Goal: Information Seeking & Learning: Learn about a topic

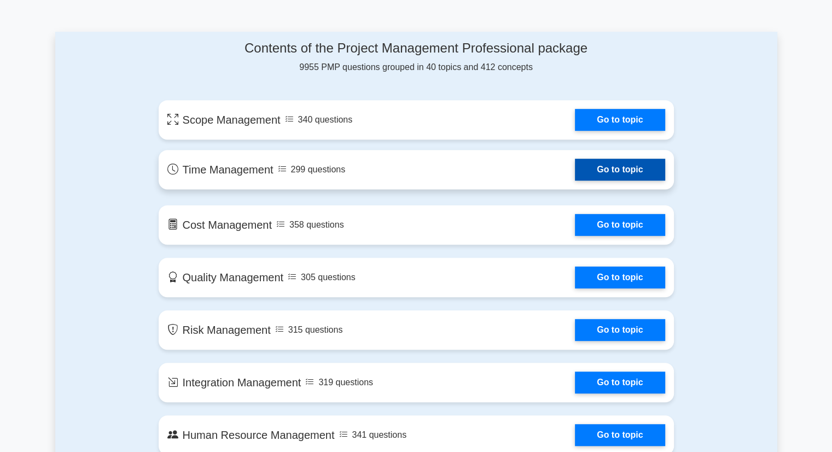
scroll to position [547, 0]
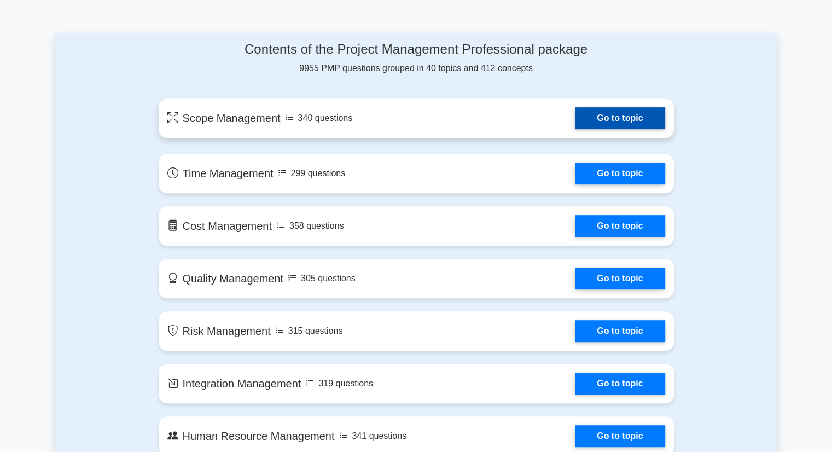
click at [604, 114] on link "Go to topic" at bounding box center [620, 118] width 90 height 22
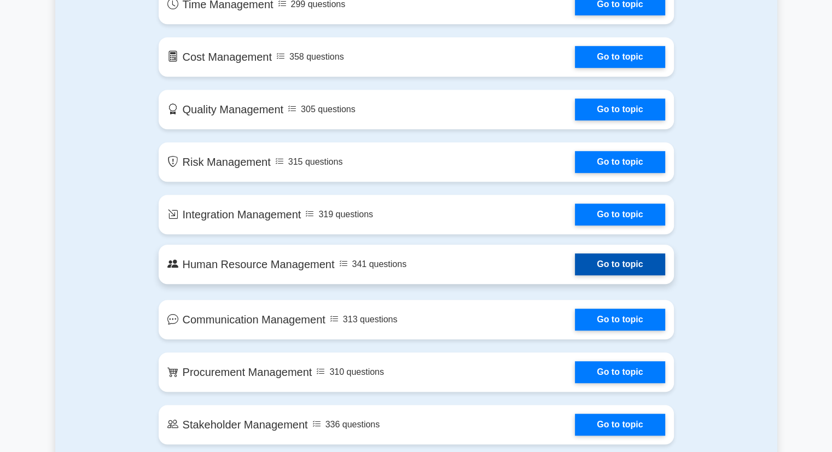
scroll to position [656, 0]
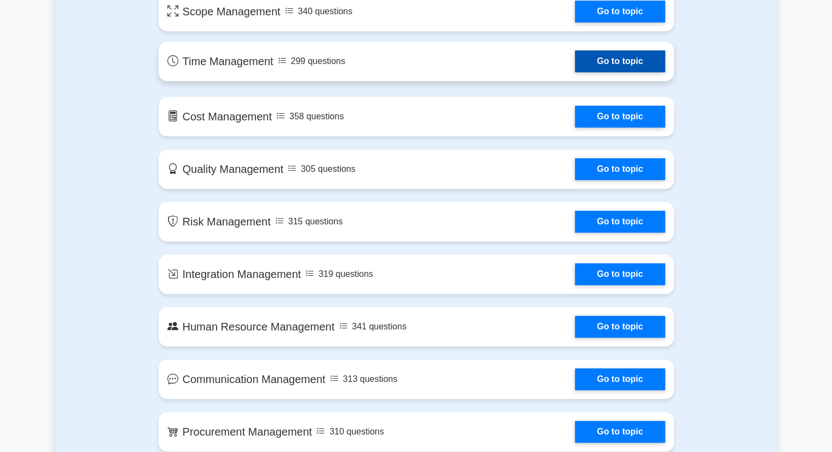
click at [622, 66] on link "Go to topic" at bounding box center [620, 61] width 90 height 22
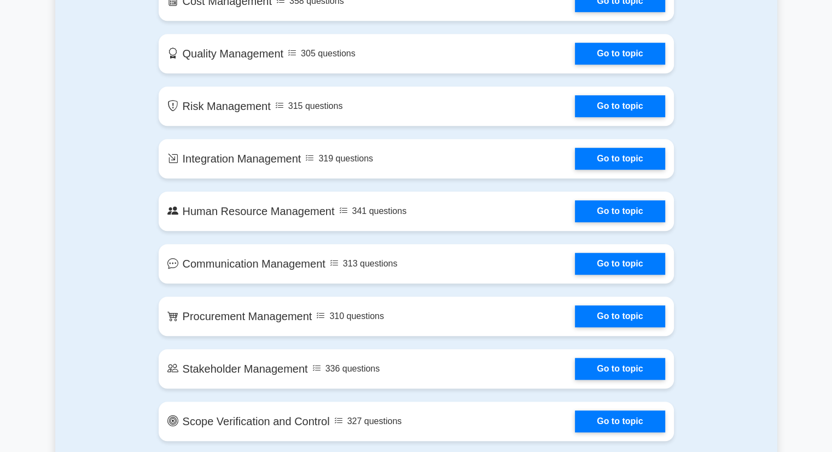
scroll to position [820, 0]
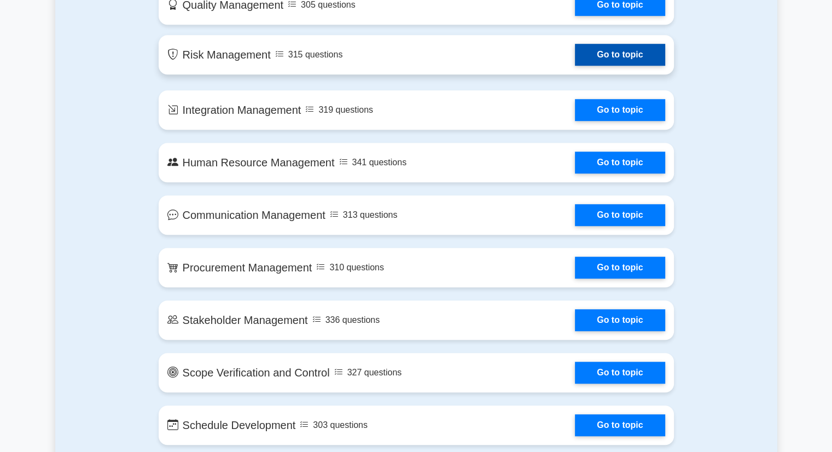
click at [619, 51] on link "Go to topic" at bounding box center [620, 55] width 90 height 22
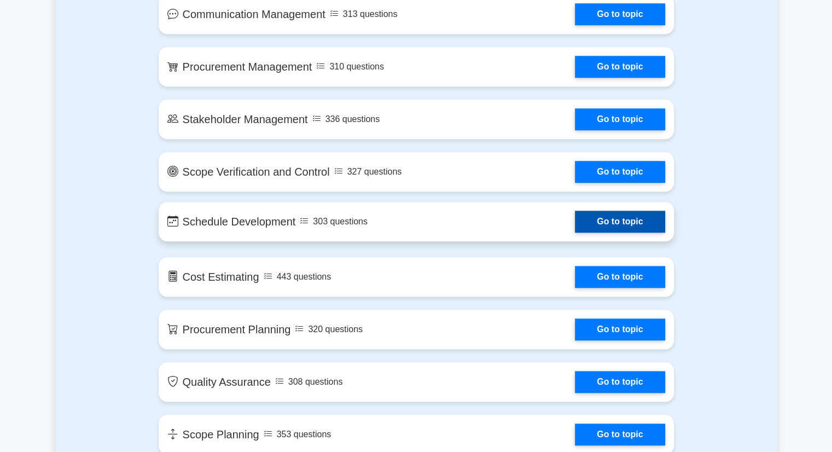
scroll to position [1093, 0]
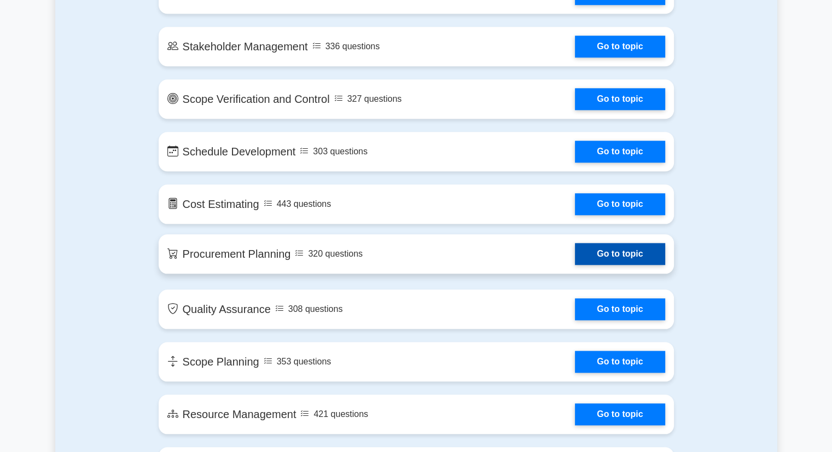
click at [630, 256] on link "Go to topic" at bounding box center [620, 254] width 90 height 22
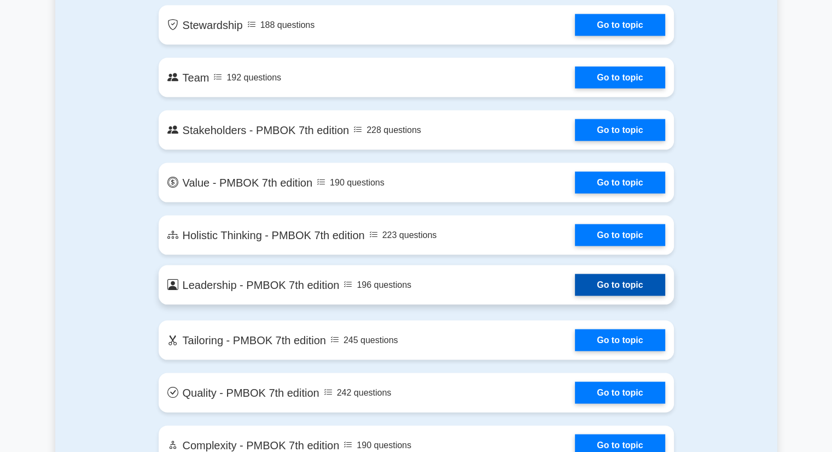
scroll to position [2241, 0]
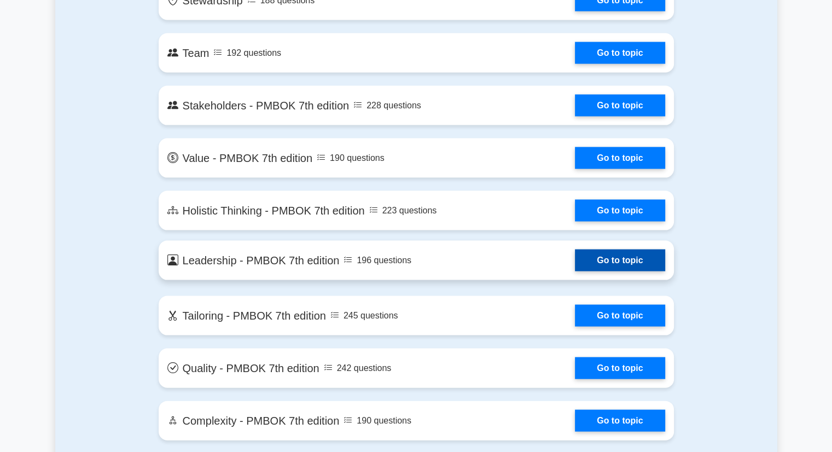
click at [601, 267] on link "Go to topic" at bounding box center [620, 260] width 90 height 22
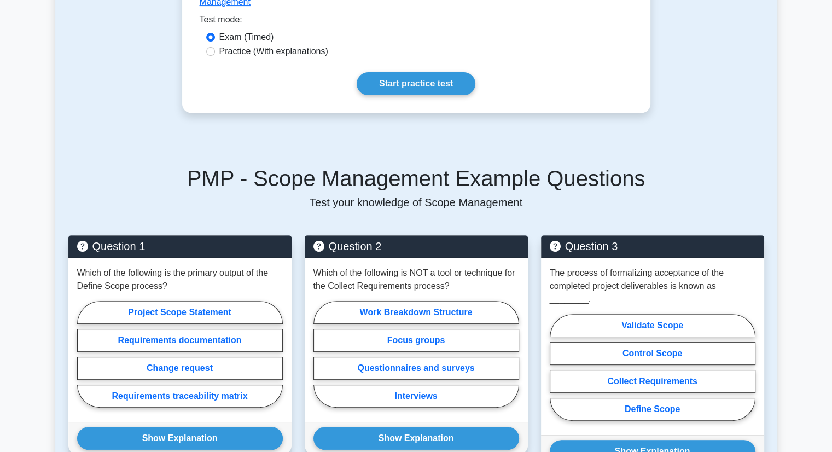
scroll to position [383, 0]
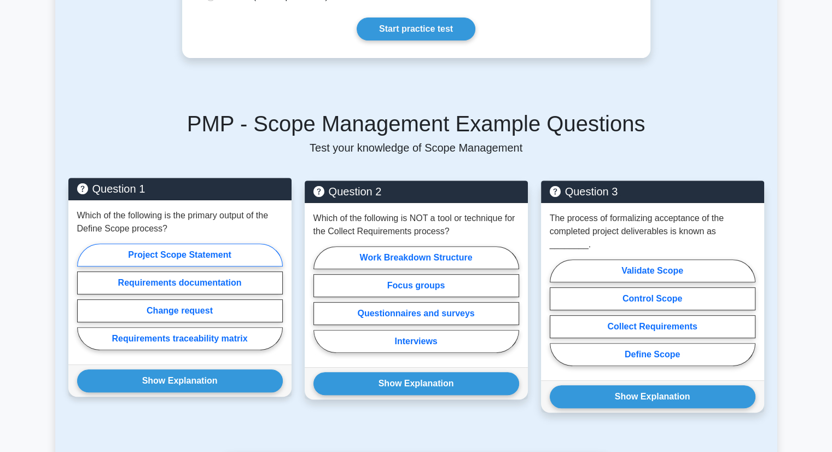
click at [184, 243] on label "Project Scope Statement" at bounding box center [180, 254] width 206 height 23
click at [84, 296] on input "Project Scope Statement" at bounding box center [80, 299] width 7 height 7
radio input "true"
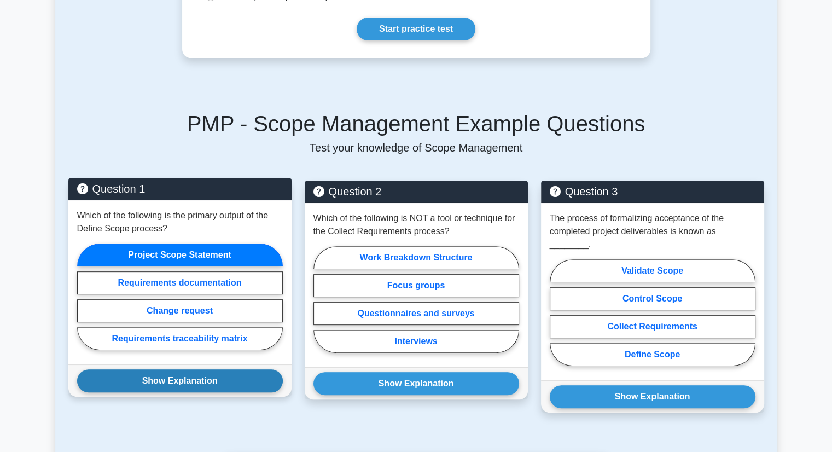
click at [164, 369] on button "Show Explanation" at bounding box center [180, 380] width 206 height 23
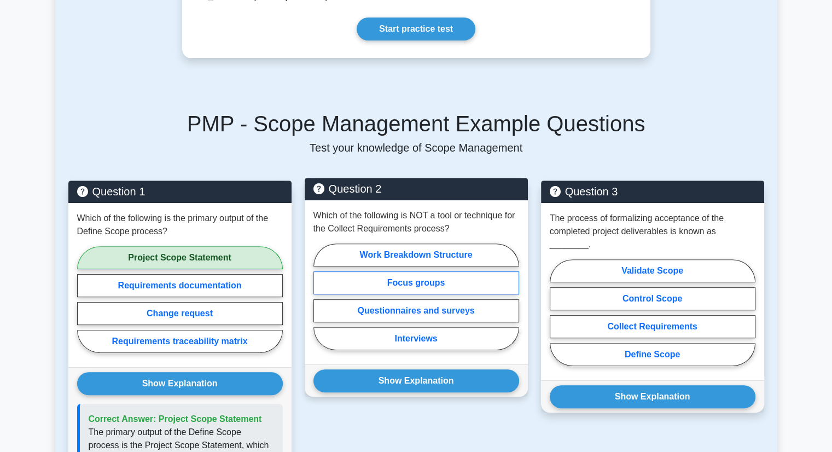
click at [402, 271] on label "Focus groups" at bounding box center [416, 282] width 206 height 23
click at [320, 296] on input "Focus groups" at bounding box center [316, 299] width 7 height 7
radio input "true"
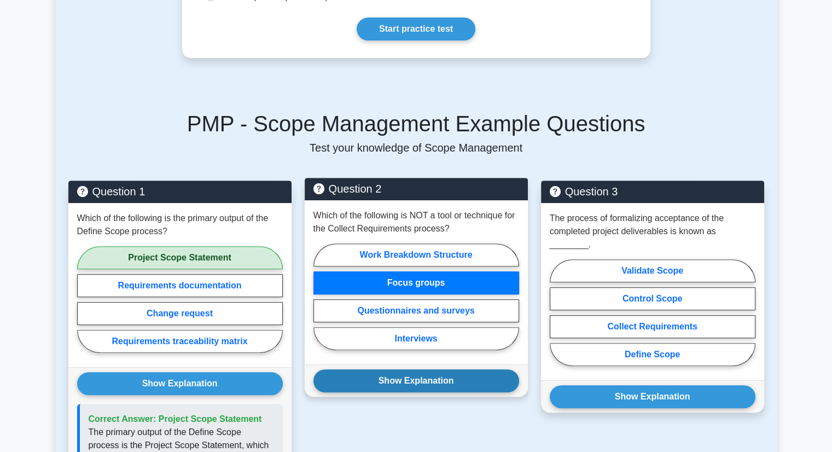
click at [407, 369] on button "Show Explanation" at bounding box center [416, 380] width 206 height 23
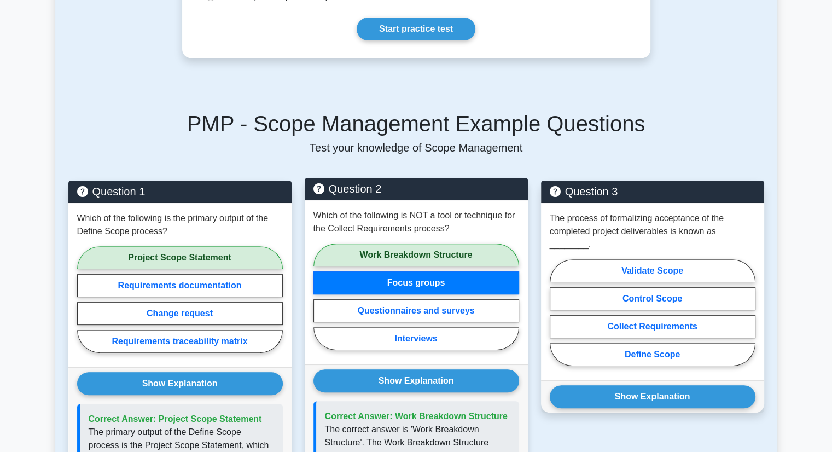
click at [397, 243] on label "Work Breakdown Structure" at bounding box center [416, 254] width 206 height 23
click at [320, 296] on input "Work Breakdown Structure" at bounding box center [316, 299] width 7 height 7
radio input "true"
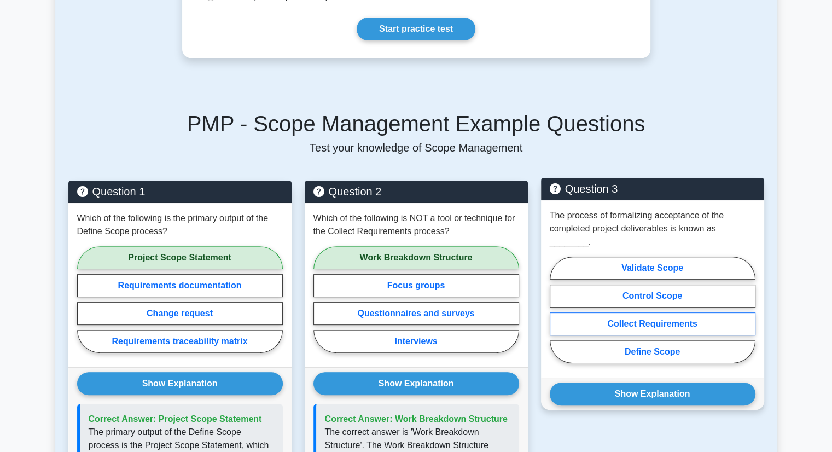
click at [637, 312] on label "Collect Requirements" at bounding box center [652, 323] width 206 height 23
click at [557, 309] on input "Collect Requirements" at bounding box center [552, 312] width 7 height 7
radio input "true"
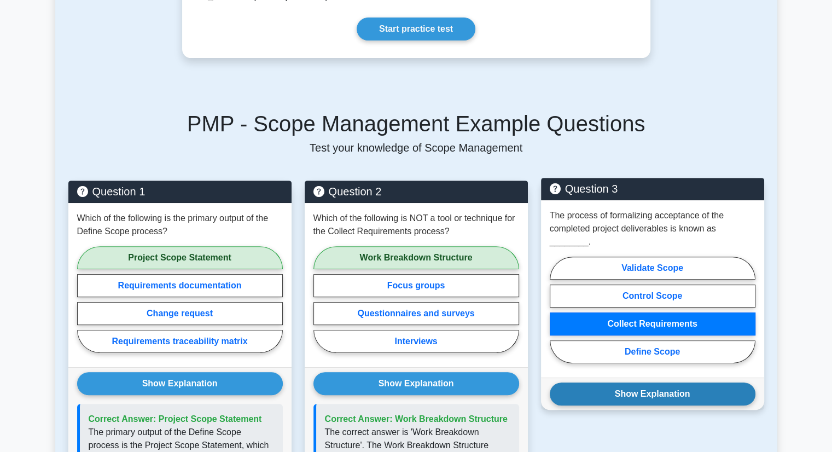
click at [635, 382] on button "Show Explanation" at bounding box center [652, 393] width 206 height 23
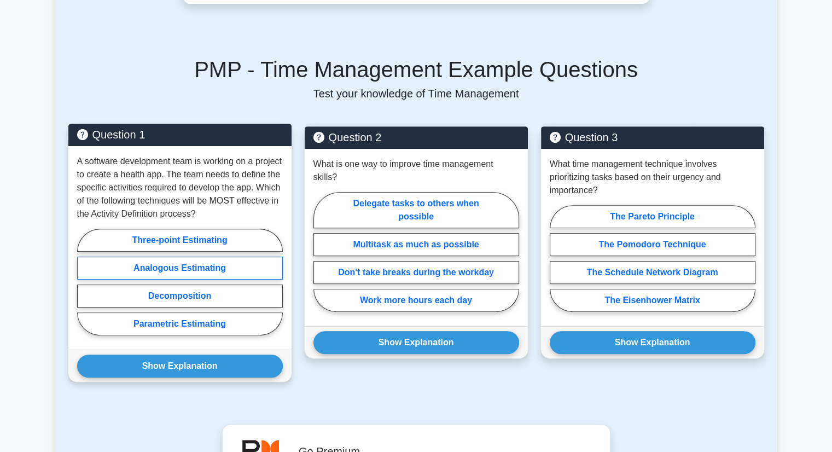
scroll to position [437, 0]
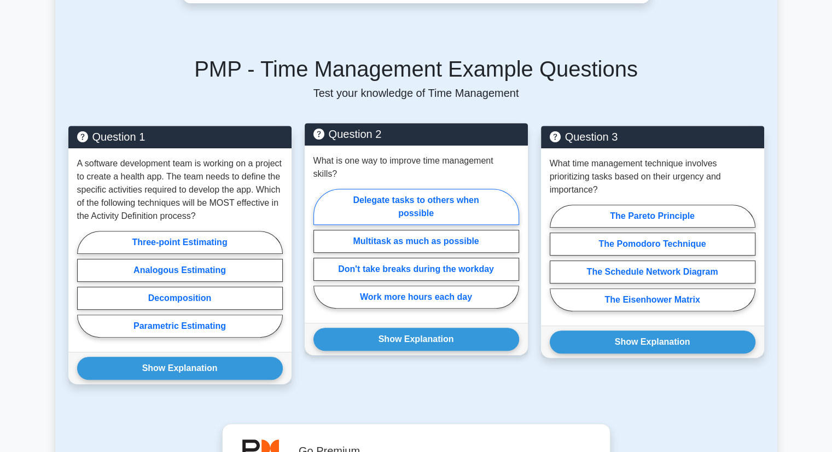
click at [412, 189] on label "Delegate tasks to others when possible" at bounding box center [416, 207] width 206 height 36
click at [320, 248] on input "Delegate tasks to others when possible" at bounding box center [316, 251] width 7 height 7
radio input "true"
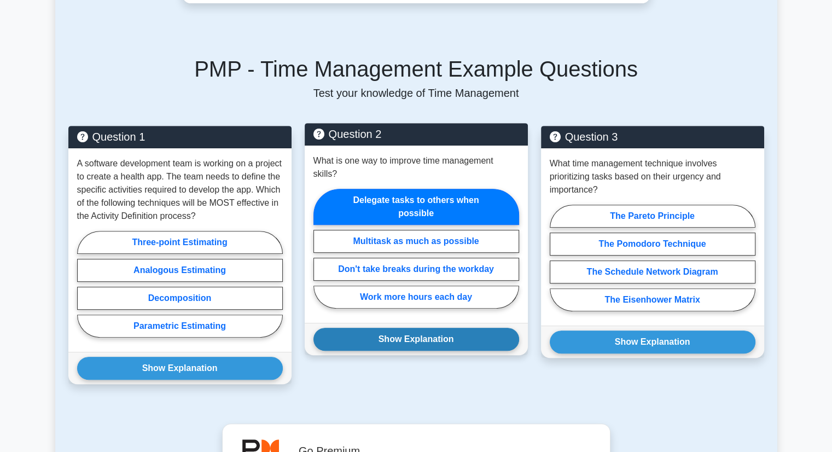
click at [409, 327] on button "Show Explanation" at bounding box center [416, 338] width 206 height 23
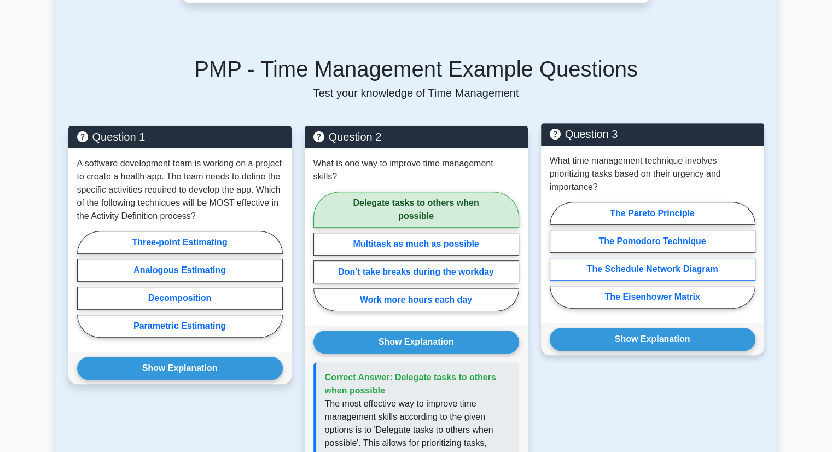
click at [635, 270] on label "The Schedule Network Diagram" at bounding box center [652, 268] width 206 height 23
click at [557, 262] on input "The Schedule Network Diagram" at bounding box center [552, 258] width 7 height 7
radio input "true"
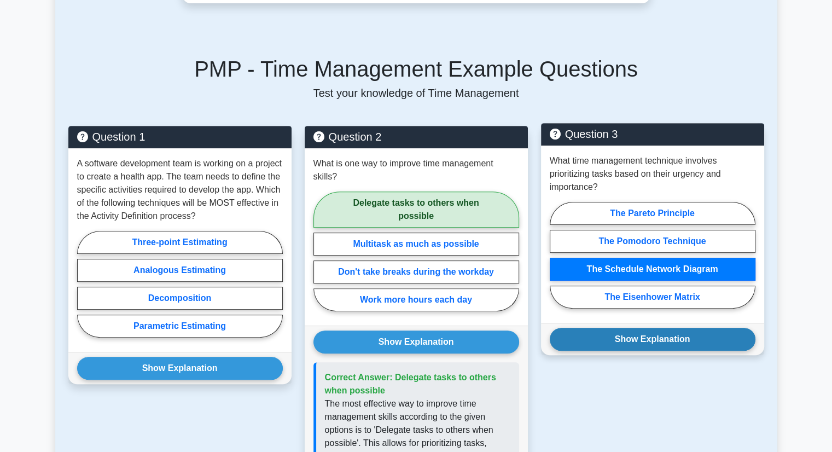
click at [643, 346] on button "Show Explanation" at bounding box center [652, 338] width 206 height 23
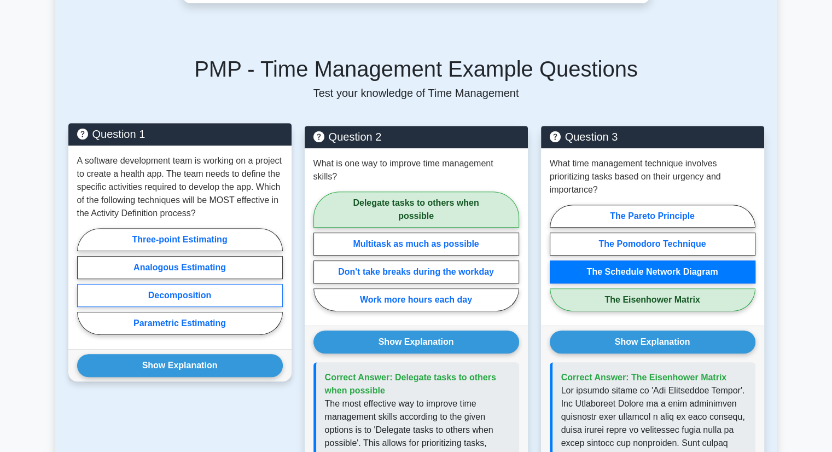
click at [171, 300] on label "Decomposition" at bounding box center [180, 295] width 206 height 23
click at [84, 288] on input "Decomposition" at bounding box center [80, 284] width 7 height 7
radio input "true"
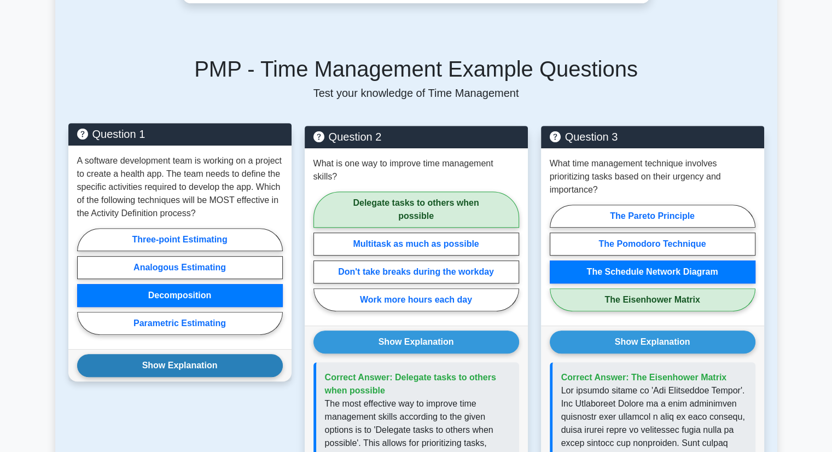
click at [184, 370] on button "Show Explanation" at bounding box center [180, 365] width 206 height 23
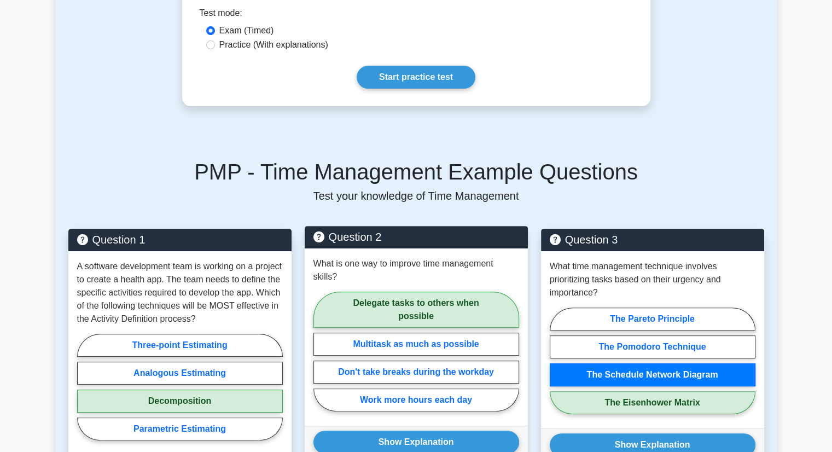
scroll to position [328, 0]
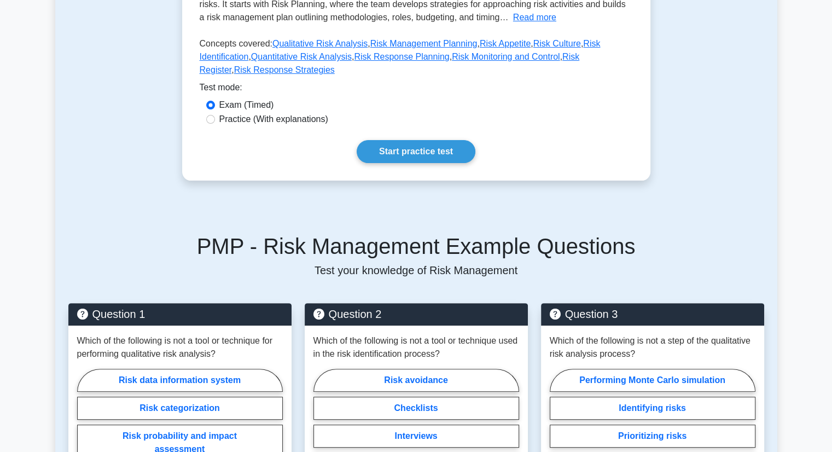
scroll to position [437, 0]
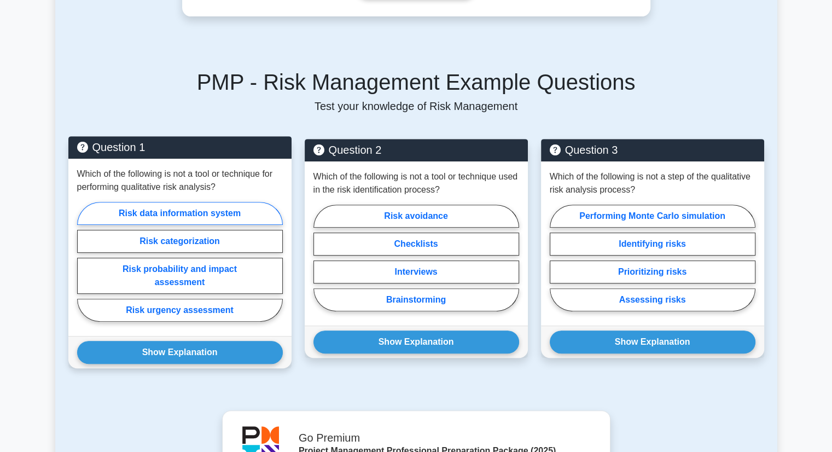
click at [138, 202] on label "Risk data information system" at bounding box center [180, 213] width 206 height 23
click at [84, 261] on input "Risk data information system" at bounding box center [80, 264] width 7 height 7
radio input "true"
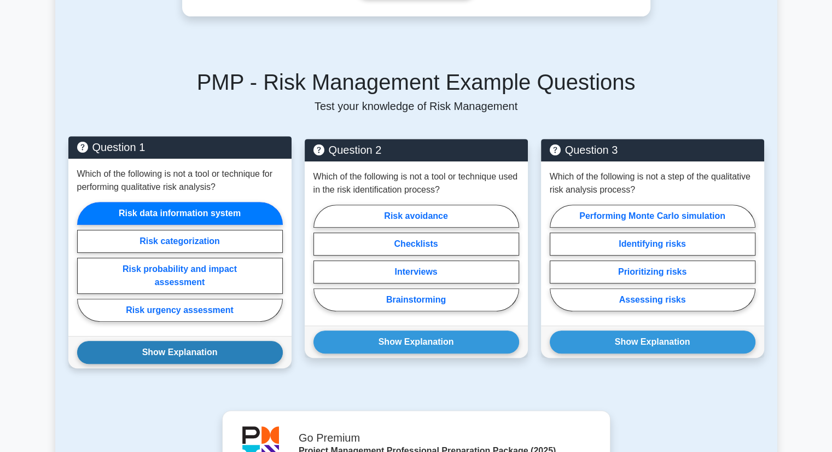
click at [161, 342] on button "Show Explanation" at bounding box center [180, 352] width 206 height 23
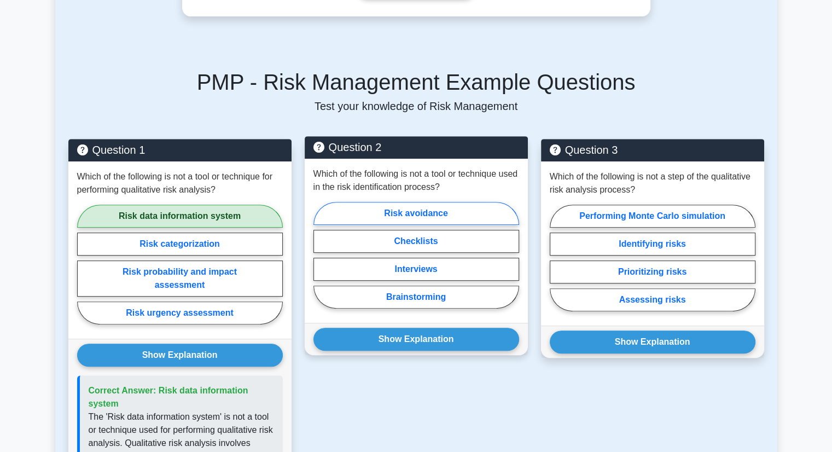
click at [370, 202] on label "Risk avoidance" at bounding box center [416, 213] width 206 height 23
click at [320, 255] on input "Risk avoidance" at bounding box center [316, 258] width 7 height 7
radio input "true"
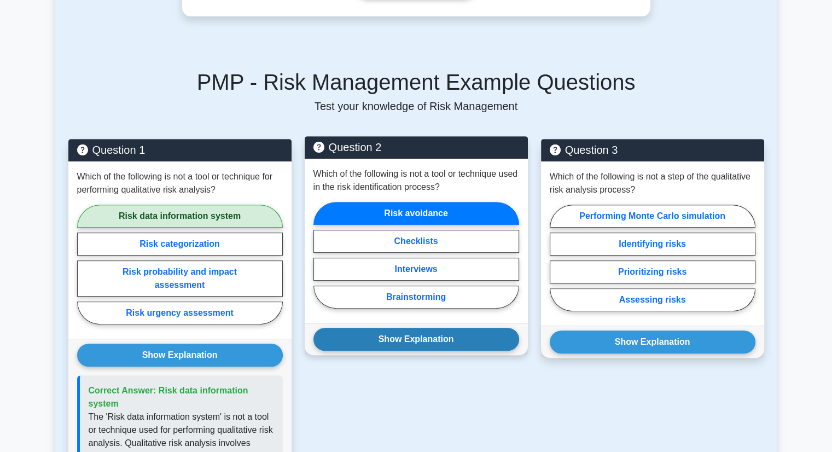
click at [371, 327] on button "Show Explanation" at bounding box center [416, 338] width 206 height 23
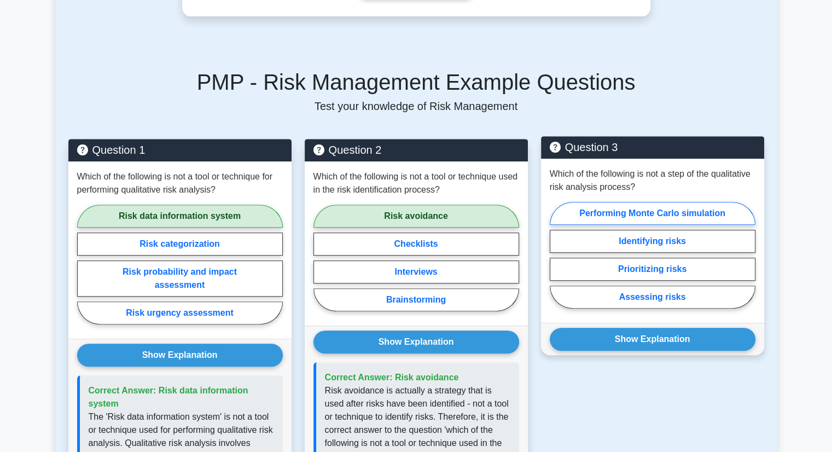
click at [619, 202] on label "Performing Monte Carlo simulation" at bounding box center [652, 213] width 206 height 23
click at [557, 255] on input "Performing Monte Carlo simulation" at bounding box center [552, 258] width 7 height 7
radio input "true"
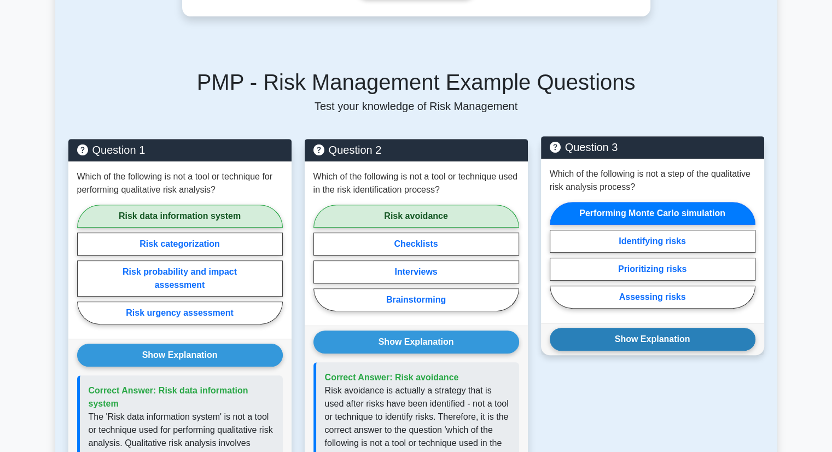
click at [660, 327] on button "Show Explanation" at bounding box center [652, 338] width 206 height 23
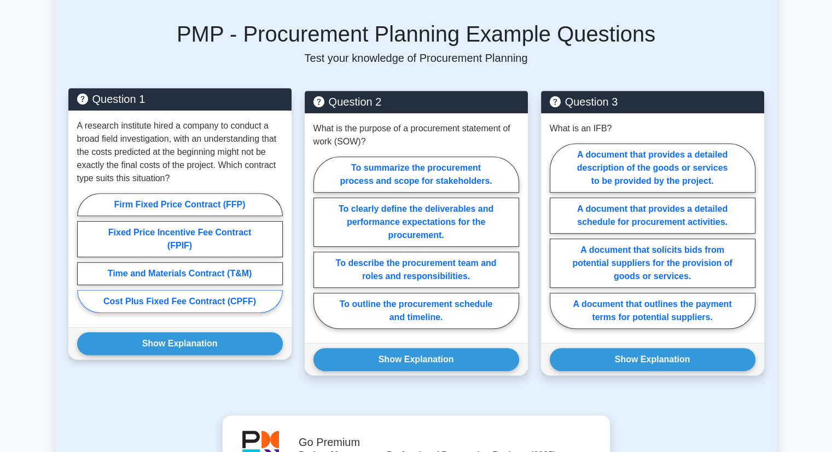
scroll to position [492, 0]
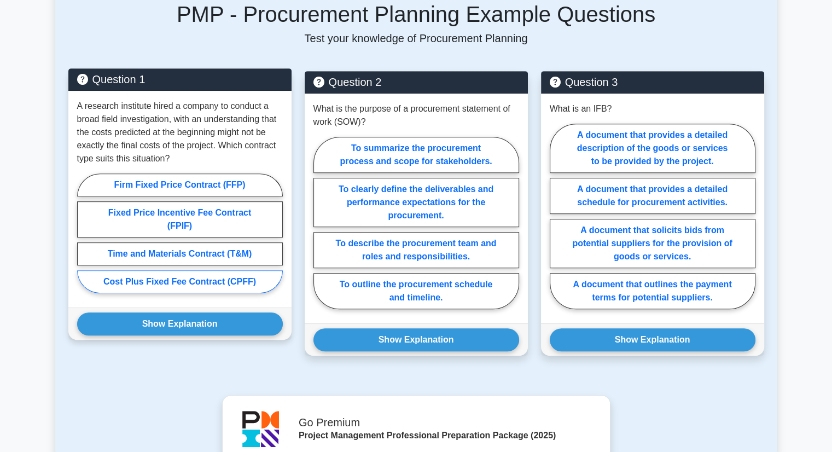
click at [135, 283] on label "Cost Plus Fixed Fee Contract (CPFF)" at bounding box center [180, 281] width 206 height 23
click at [84, 240] on input "Cost Plus Fixed Fee Contract (CPFF)" at bounding box center [80, 236] width 7 height 7
radio input "true"
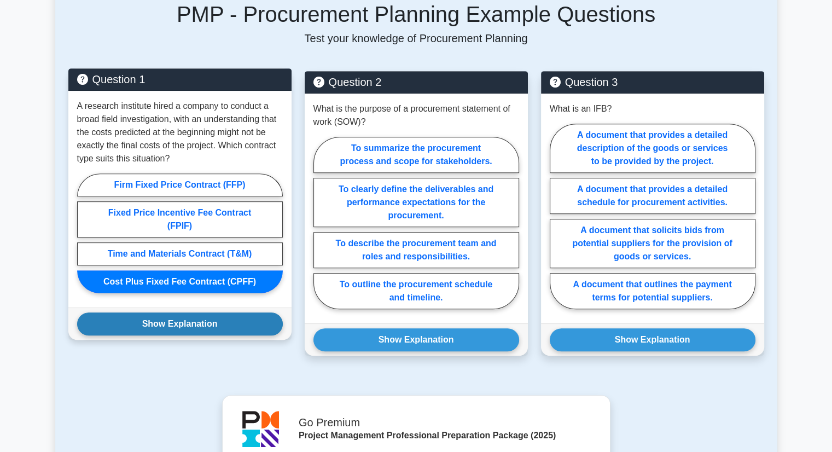
click at [157, 322] on button "Show Explanation" at bounding box center [180, 323] width 206 height 23
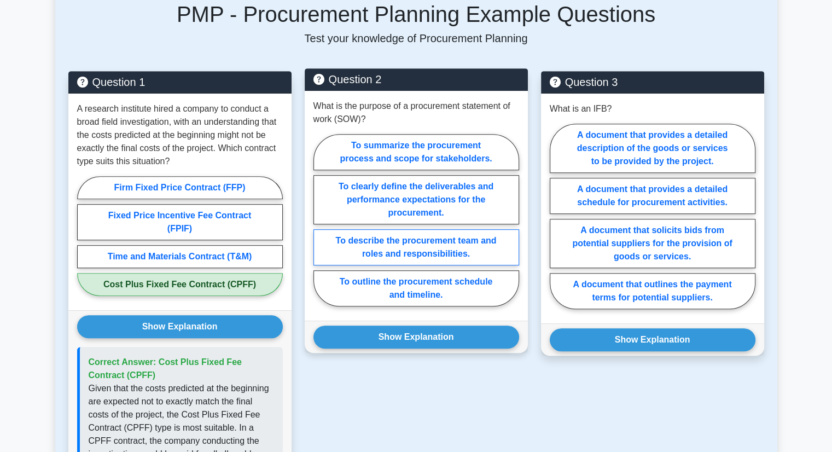
click at [415, 241] on label "To describe the procurement team and roles and responsibilities." at bounding box center [416, 247] width 206 height 36
click at [320, 227] on input "To describe the procurement team and roles and responsibilities." at bounding box center [316, 223] width 7 height 7
radio input "true"
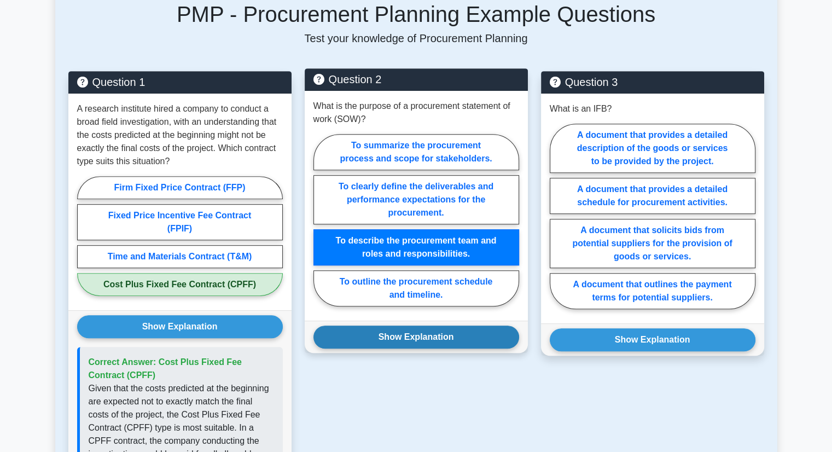
click at [420, 333] on button "Show Explanation" at bounding box center [416, 336] width 206 height 23
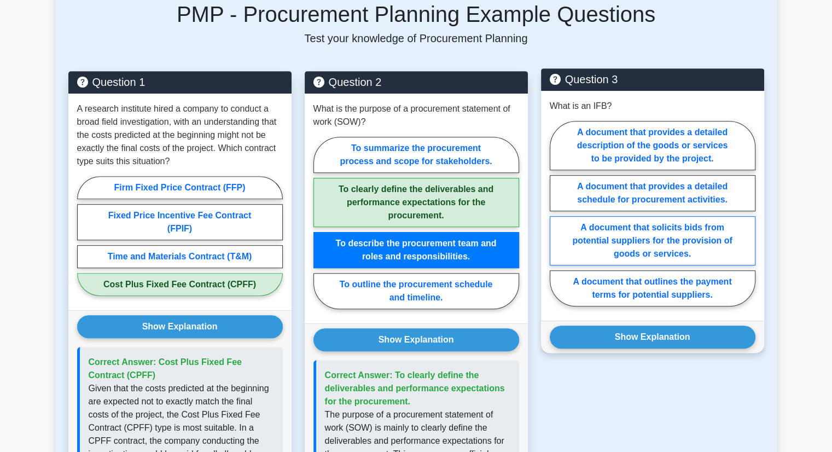
click at [603, 223] on label "A document that solicits bids from potential suppliers for the provision of goo…" at bounding box center [652, 240] width 206 height 49
click at [557, 220] on input "A document that solicits bids from potential suppliers for the provision of goo…" at bounding box center [552, 216] width 7 height 7
radio input "true"
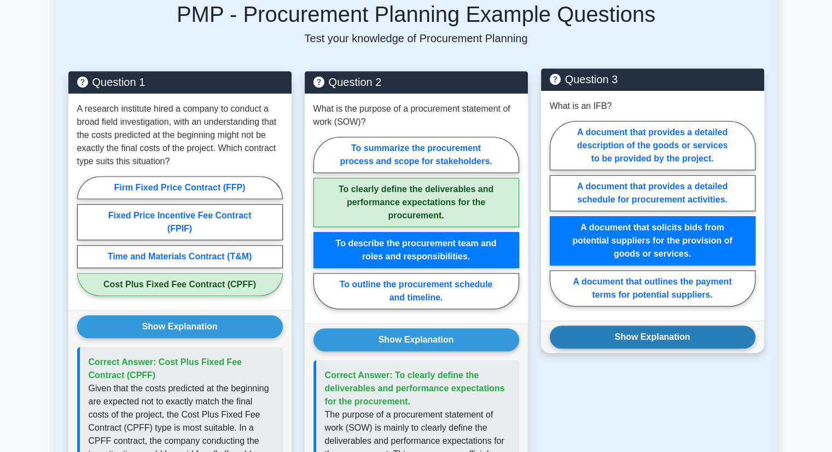
click at [635, 345] on button "Show Explanation" at bounding box center [652, 336] width 206 height 23
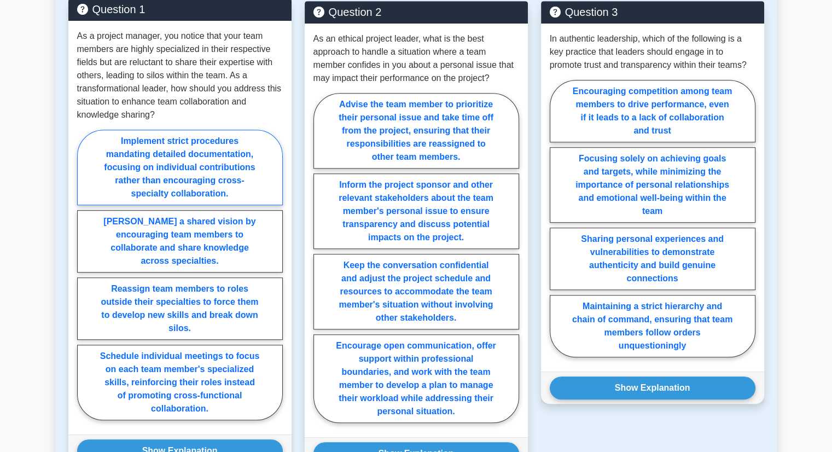
scroll to position [547, 0]
